Goal: Transaction & Acquisition: Purchase product/service

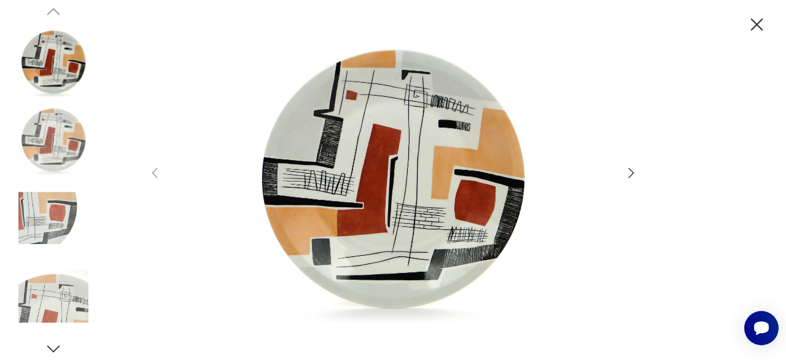
click at [754, 24] on icon "button" at bounding box center [756, 24] width 21 height 21
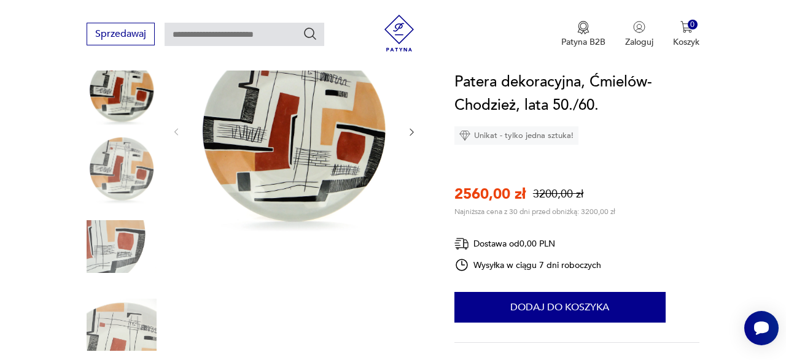
click at [398, 28] on img at bounding box center [398, 33] width 37 height 37
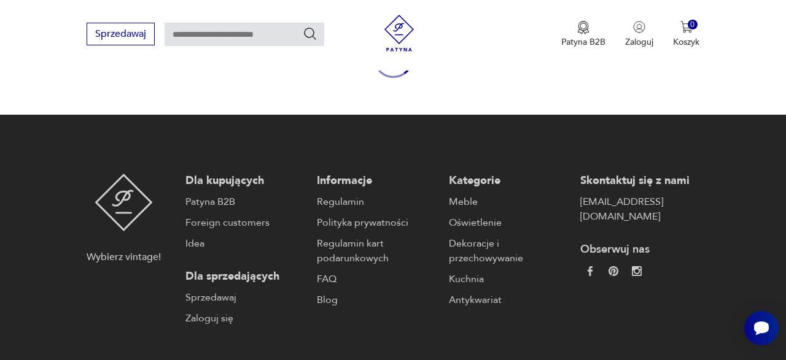
click at [400, 31] on img at bounding box center [398, 33] width 37 height 37
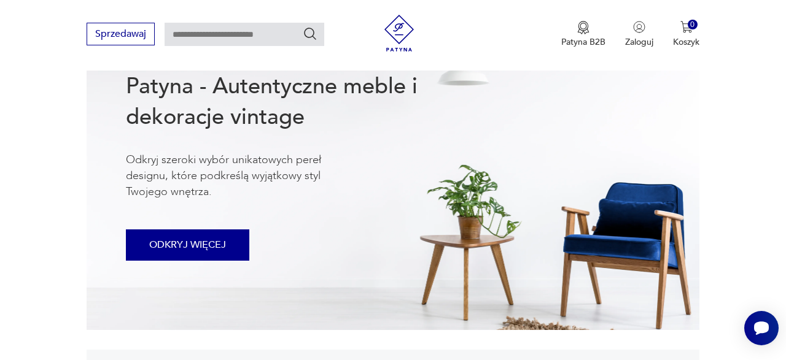
click at [206, 238] on button "ODKRYJ WIĘCEJ" at bounding box center [187, 245] width 123 height 31
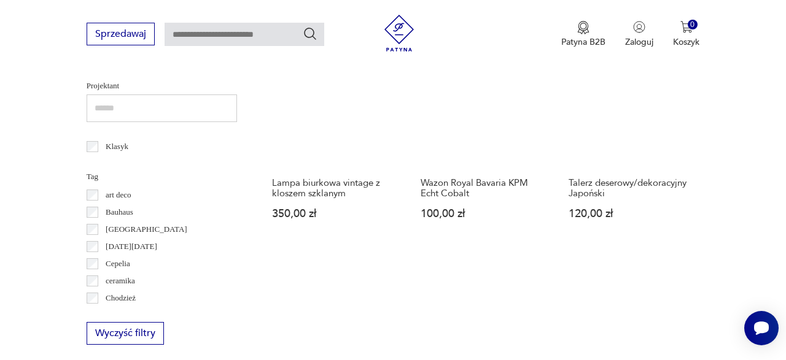
scroll to position [619, 0]
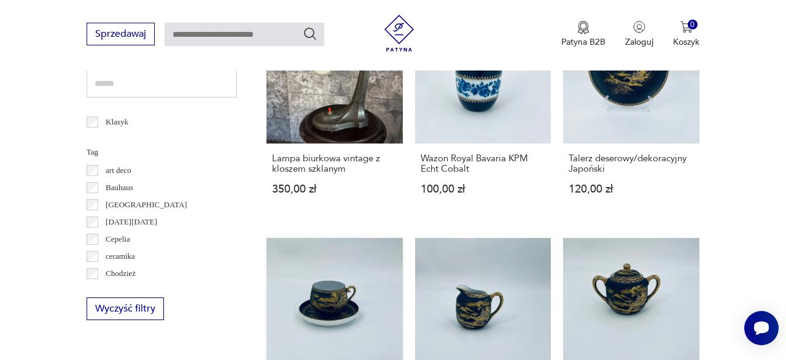
click at [356, 331] on link "Zestaw śniadaniowy Filiżanka kolekcjonerska Duo Japońska 190,00 zł" at bounding box center [334, 343] width 136 height 211
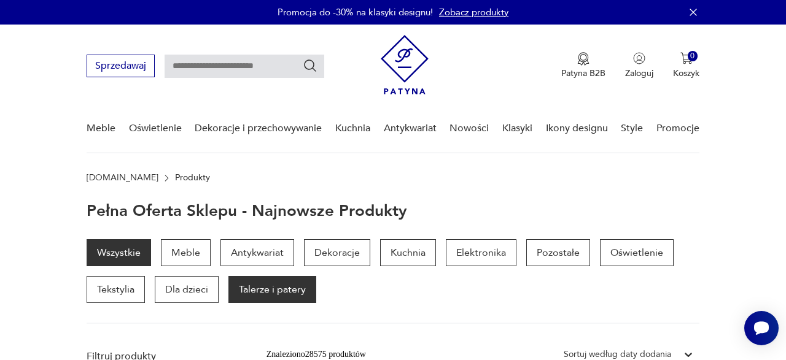
click at [258, 290] on p "Talerze i patery" at bounding box center [272, 289] width 88 height 27
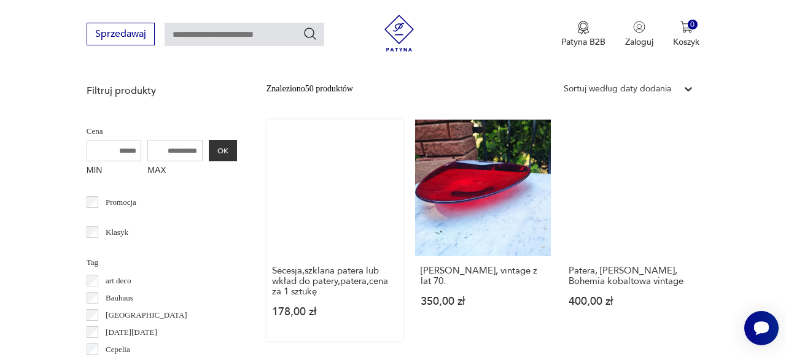
scroll to position [171, 0]
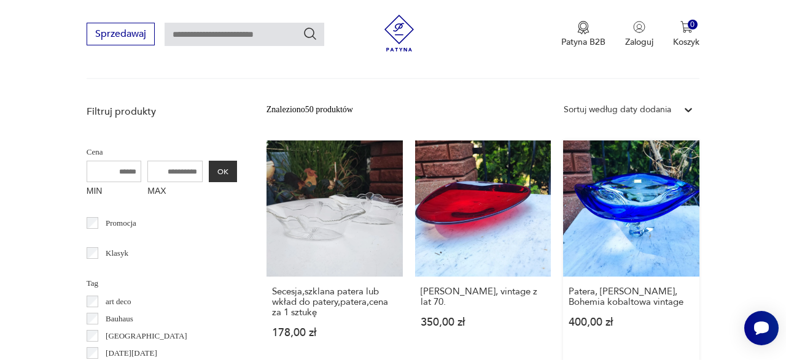
click at [652, 222] on link "Patera, [PERSON_NAME], Bohemia kobaltowa vintage 400,00 zł" at bounding box center [631, 252] width 136 height 222
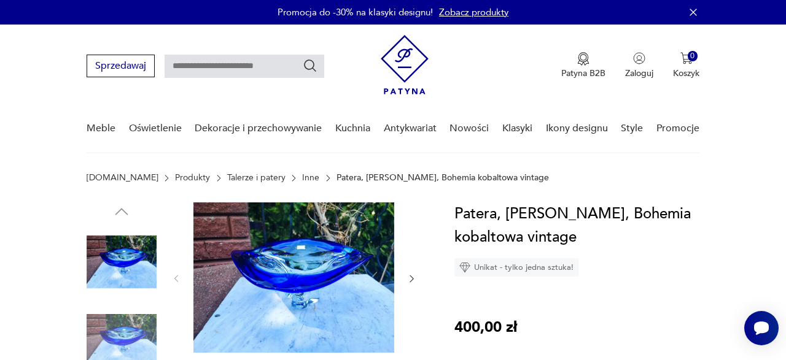
click at [291, 278] on img at bounding box center [293, 278] width 201 height 150
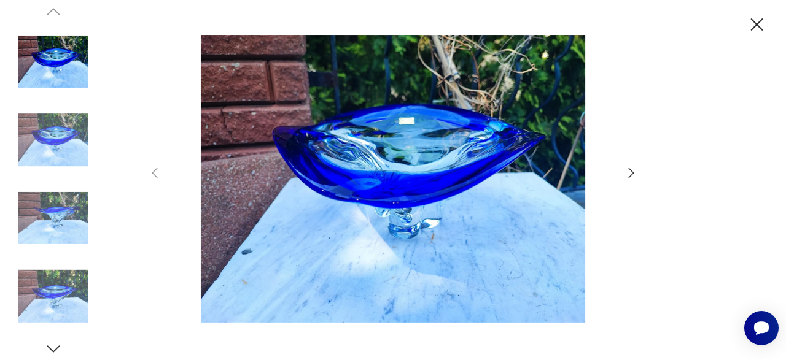
click at [633, 172] on icon "button" at bounding box center [631, 173] width 6 height 10
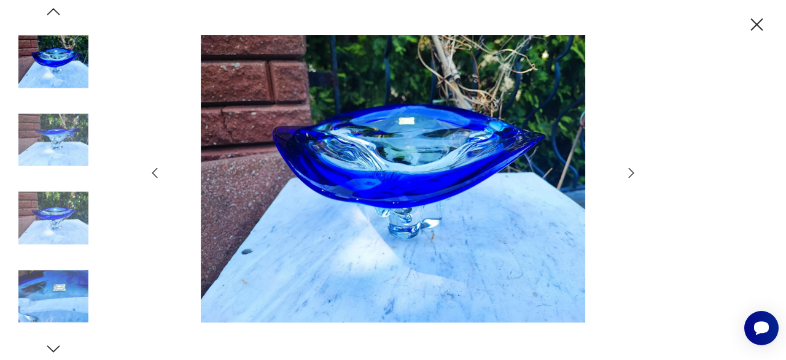
click at [633, 172] on icon "button" at bounding box center [631, 173] width 6 height 10
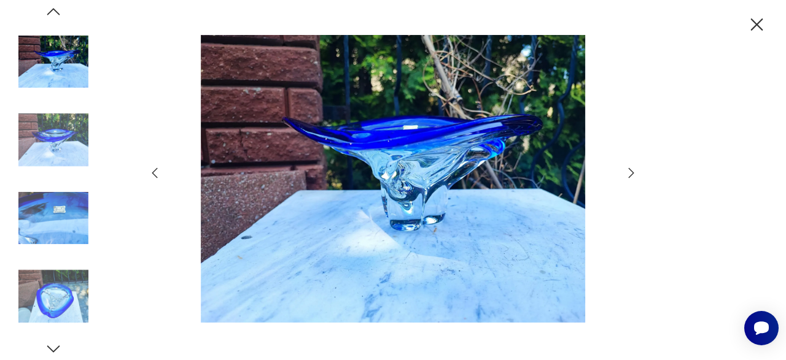
click at [633, 172] on icon "button" at bounding box center [631, 173] width 6 height 10
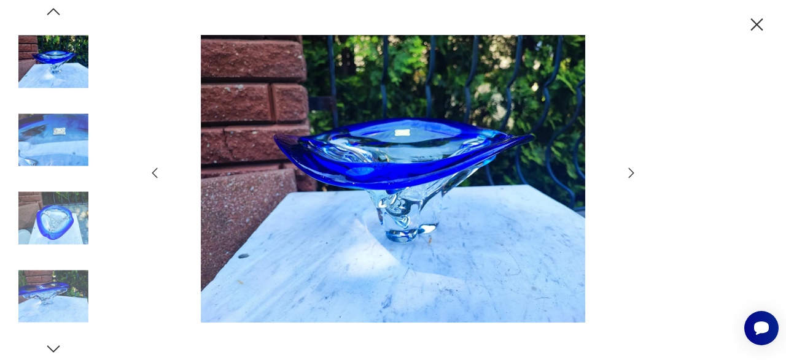
click at [633, 172] on icon "button" at bounding box center [631, 173] width 6 height 10
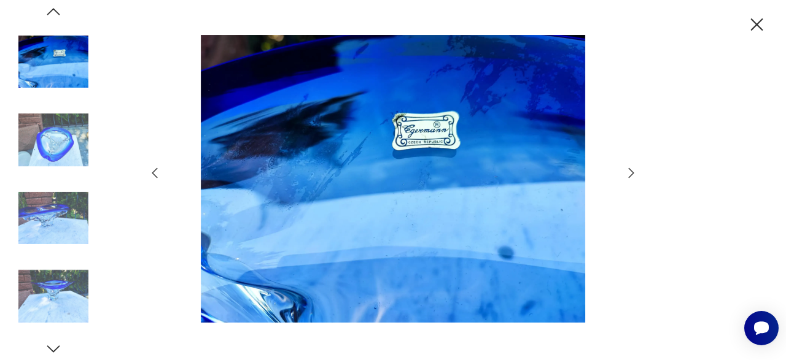
click at [632, 172] on icon "button" at bounding box center [630, 173] width 15 height 15
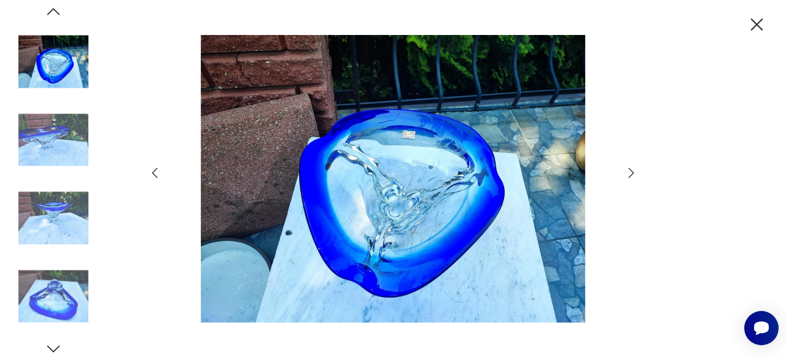
click at [632, 172] on icon "button" at bounding box center [630, 173] width 15 height 15
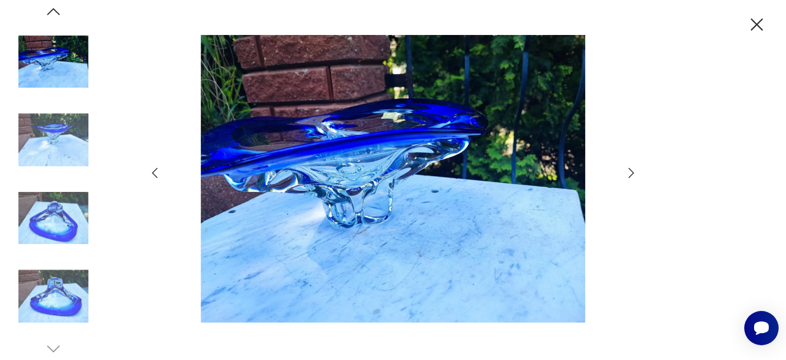
click at [630, 172] on icon "button" at bounding box center [630, 173] width 15 height 15
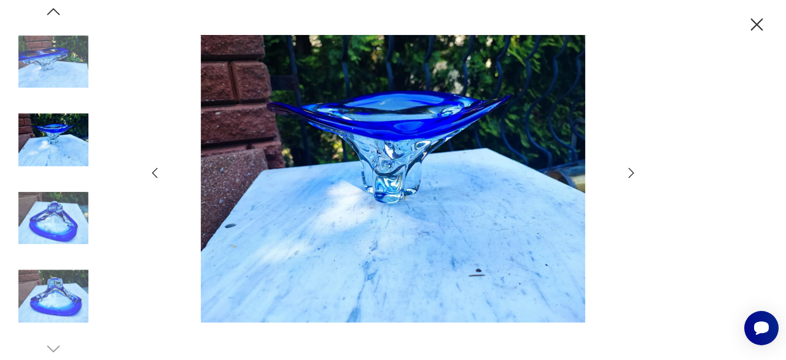
click at [630, 172] on icon "button" at bounding box center [630, 173] width 15 height 15
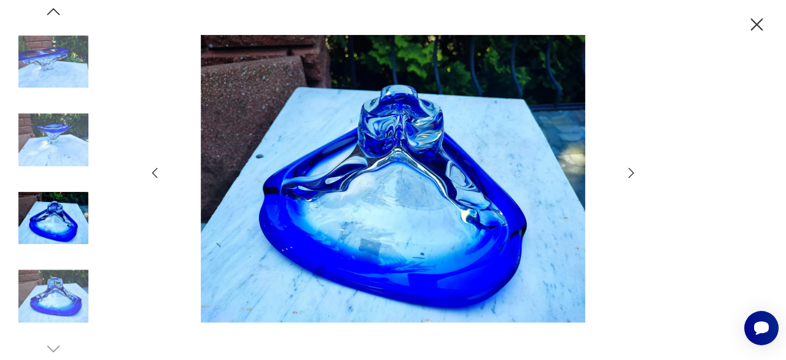
click at [628, 173] on icon "button" at bounding box center [630, 173] width 15 height 15
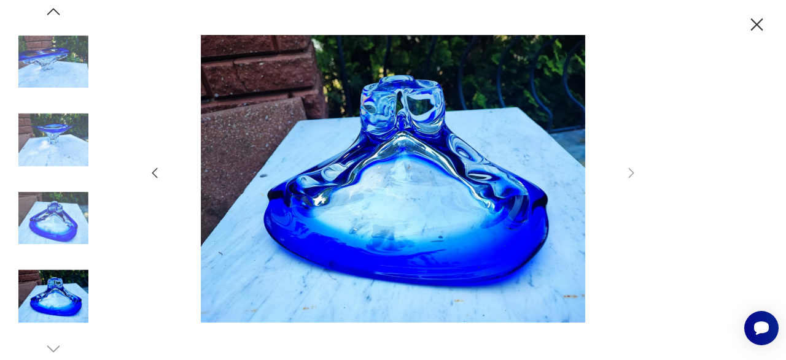
click at [760, 19] on icon "button" at bounding box center [756, 24] width 21 height 21
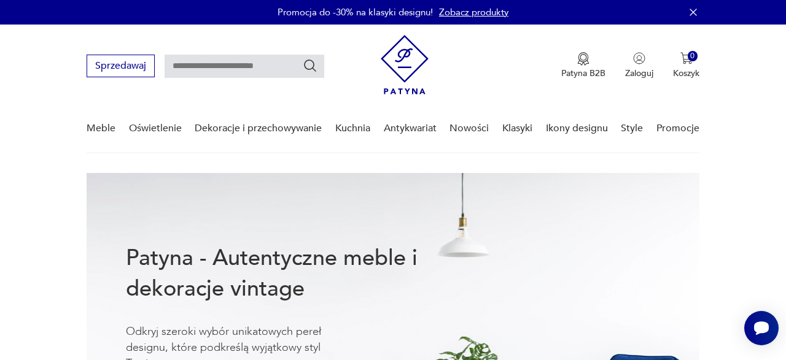
scroll to position [172, 0]
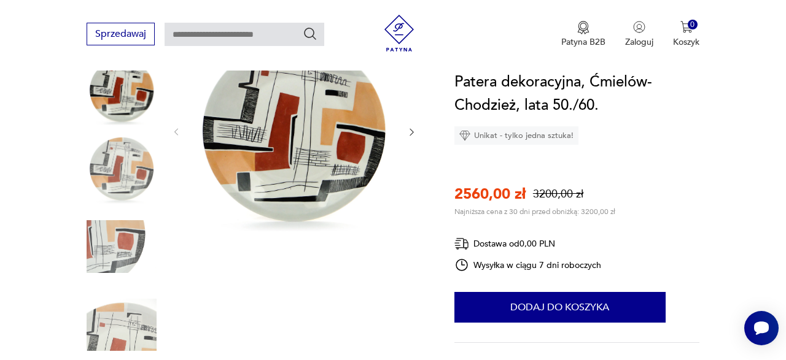
click at [271, 149] on img at bounding box center [293, 131] width 201 height 201
